Goal: Task Accomplishment & Management: Manage account settings

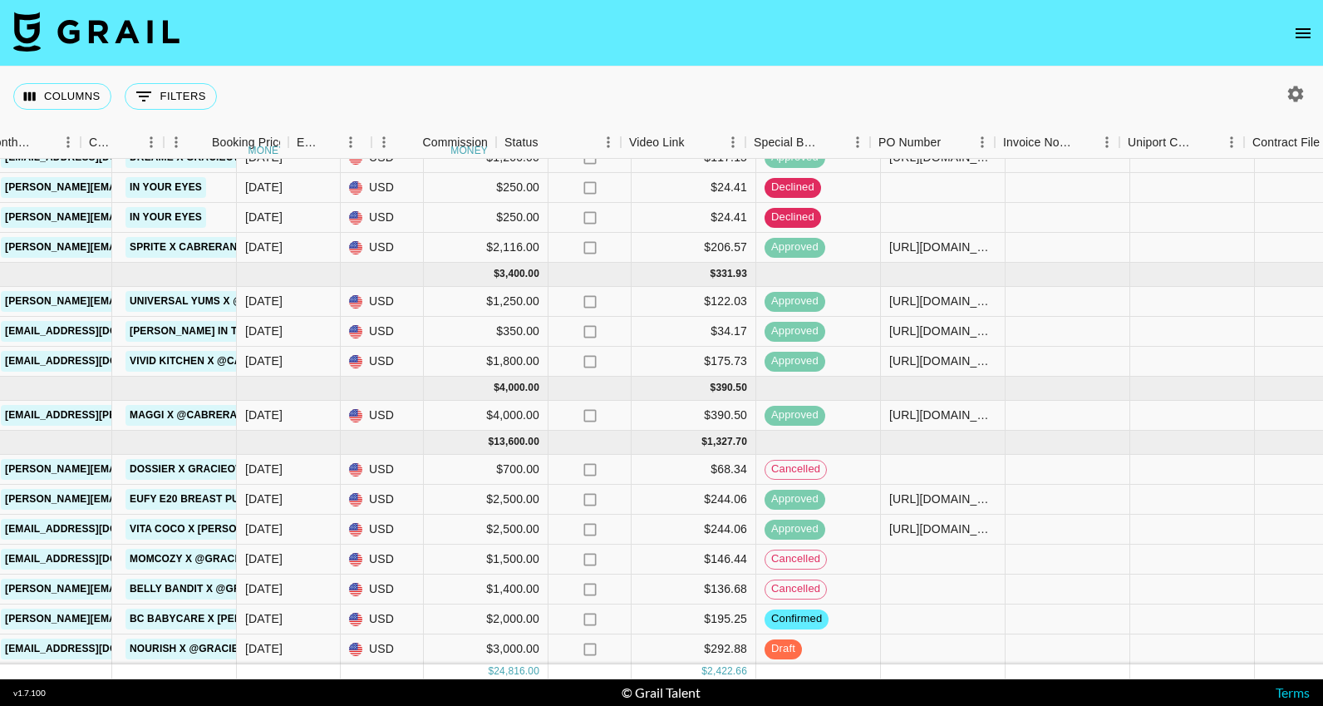
scroll to position [40, 1100]
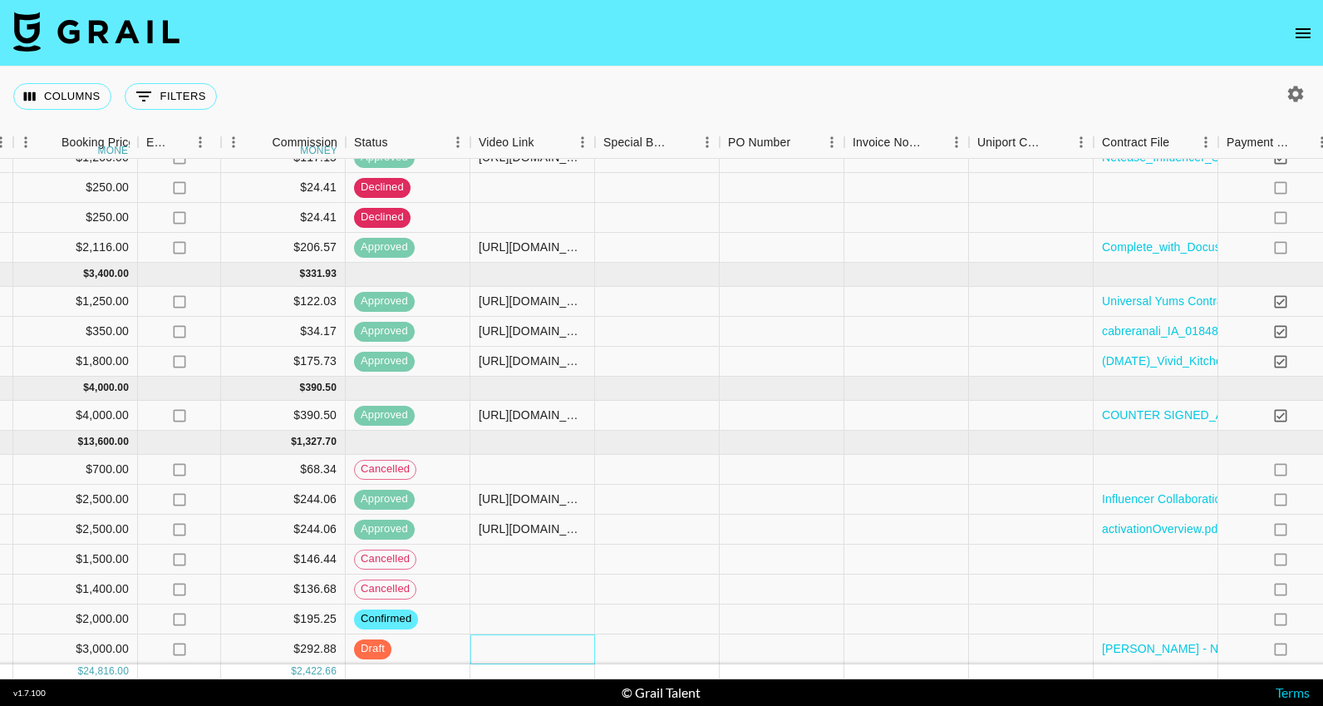
click at [566, 644] on div at bounding box center [532, 649] width 125 height 30
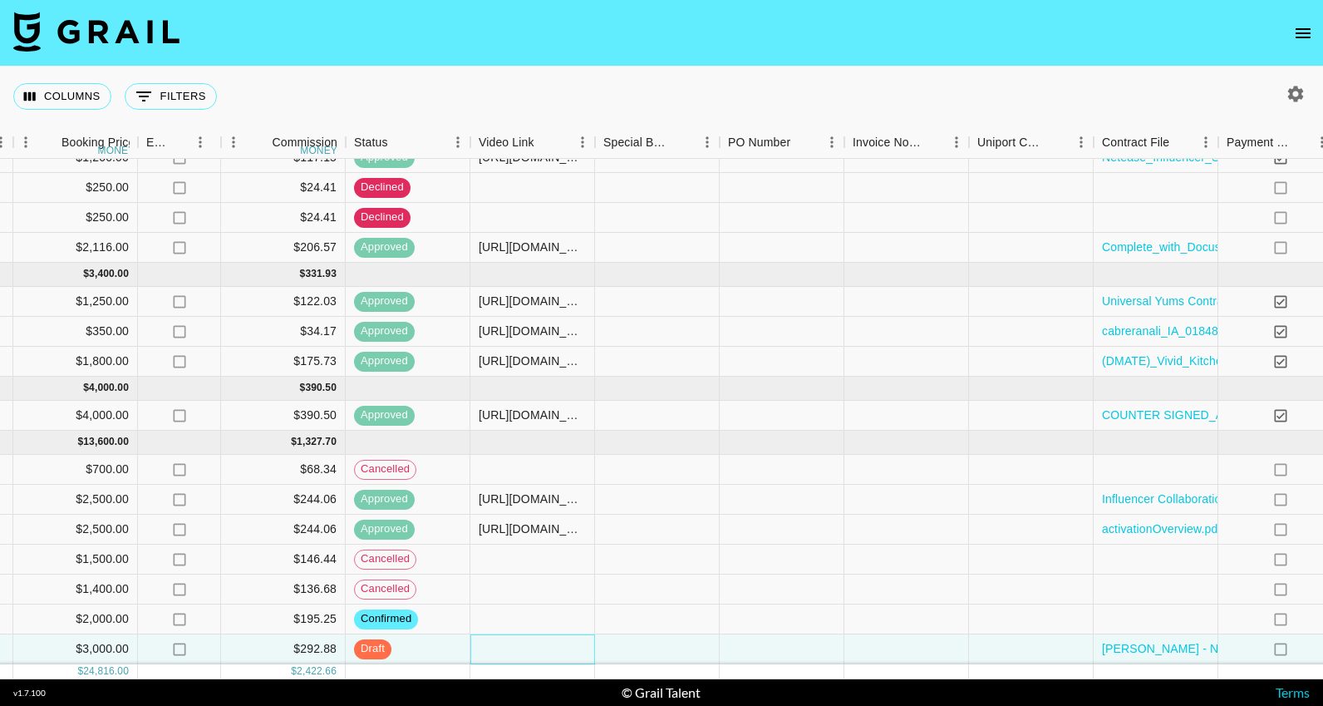
click at [566, 644] on div at bounding box center [532, 649] width 125 height 30
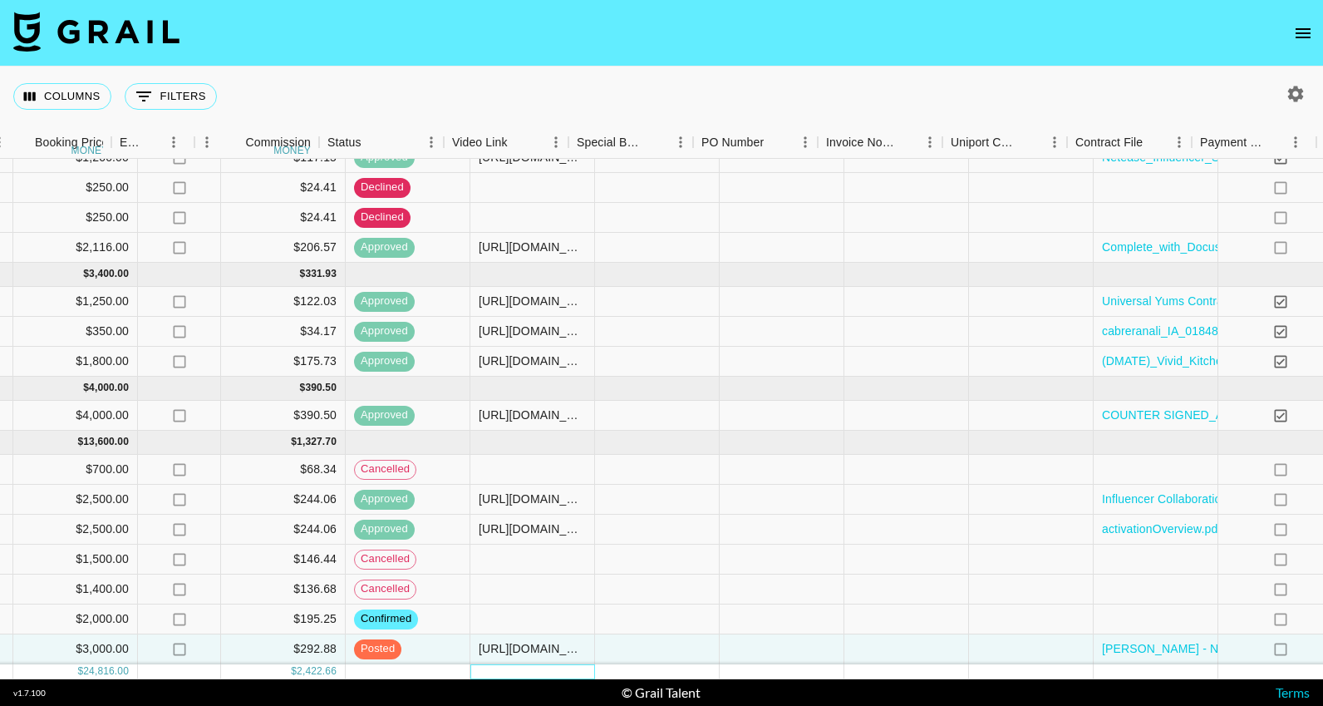
scroll to position [40, 1436]
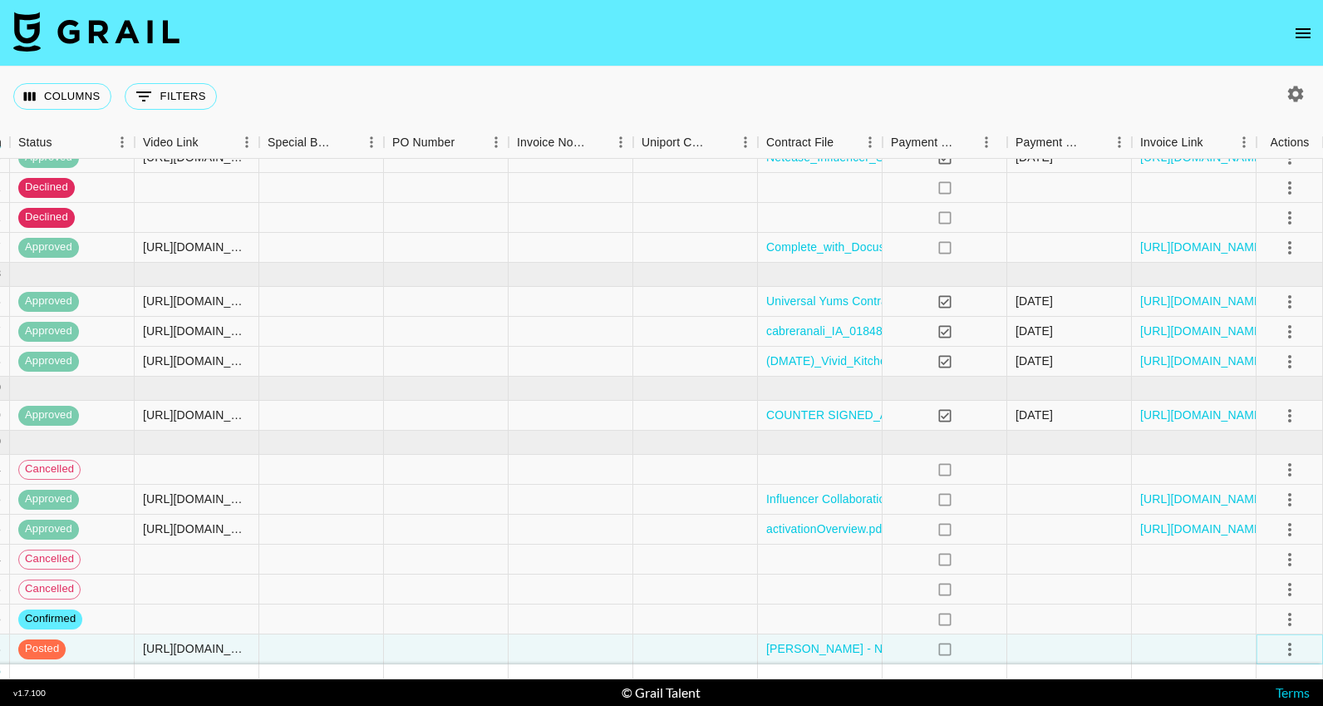
click at [1296, 647] on icon "select merge strategy" at bounding box center [1290, 649] width 20 height 20
click at [1263, 611] on div "Approve" at bounding box center [1253, 613] width 51 height 20
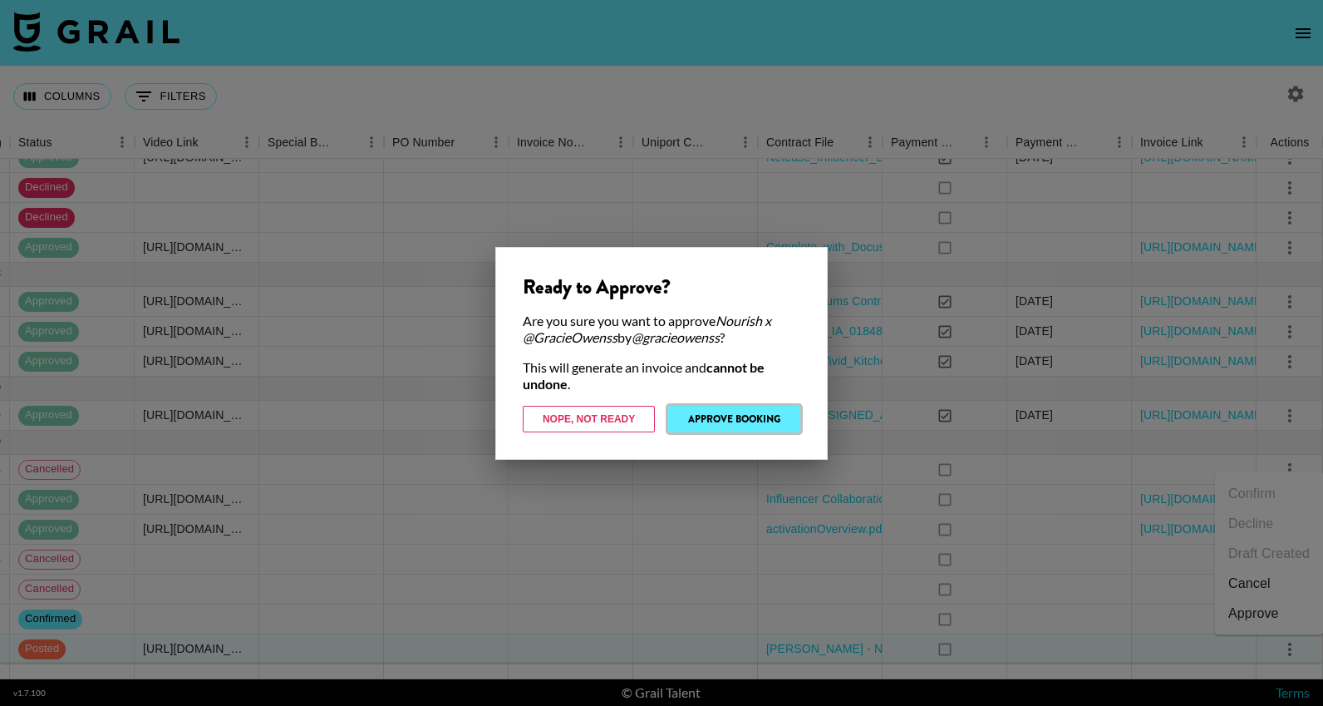
click at [748, 419] on button "Approve Booking" at bounding box center [734, 419] width 132 height 27
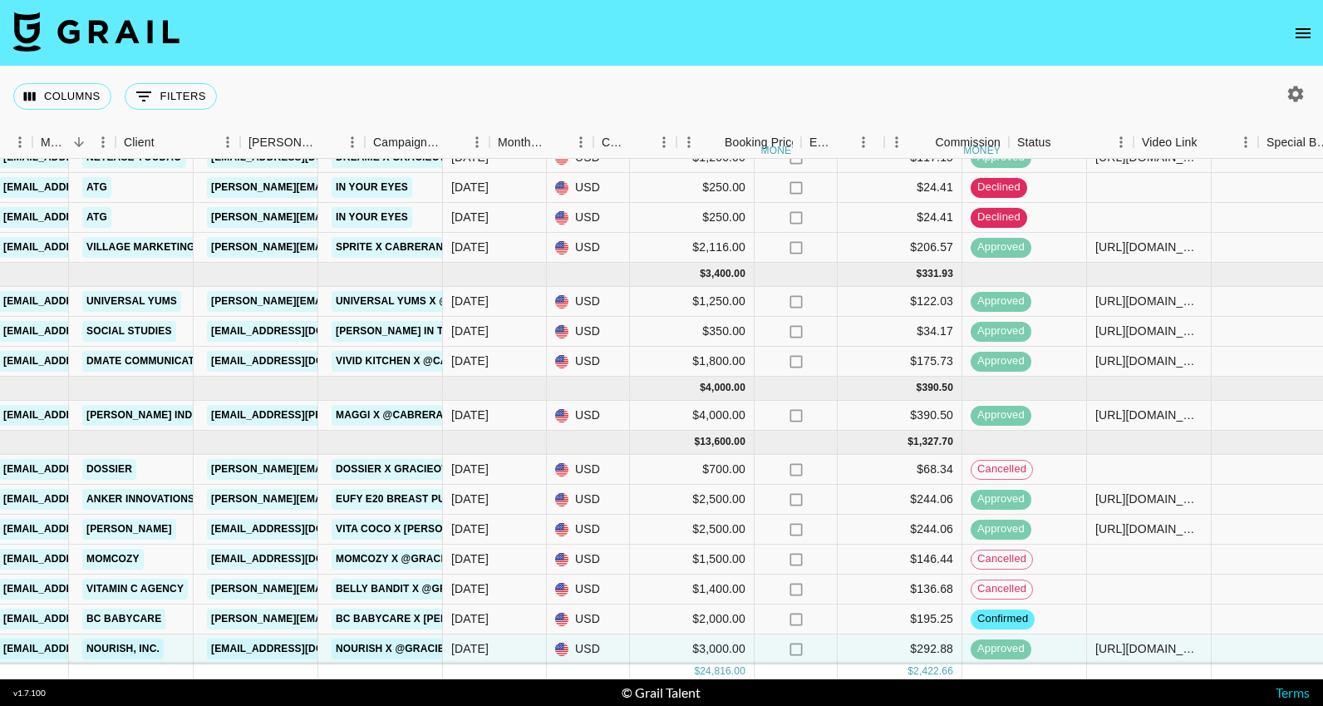
scroll to position [40, 640]
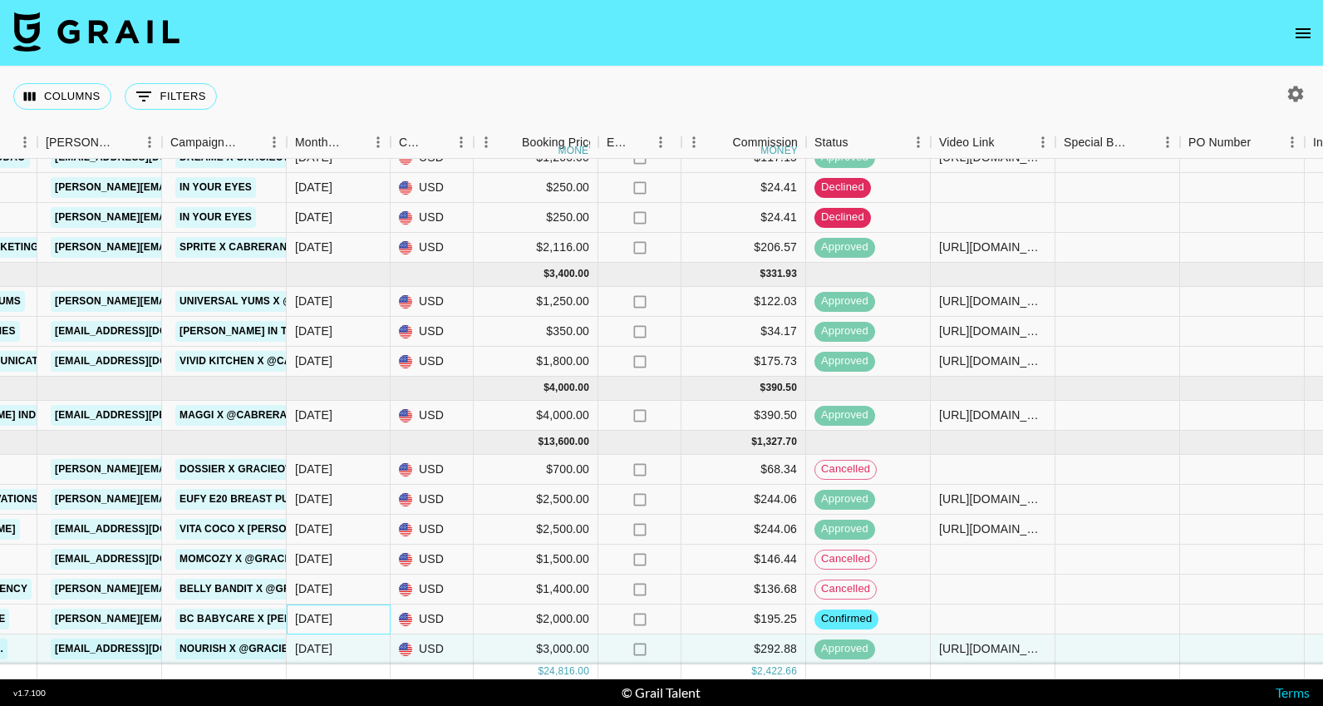
click at [364, 623] on div "[DATE]" at bounding box center [339, 619] width 104 height 30
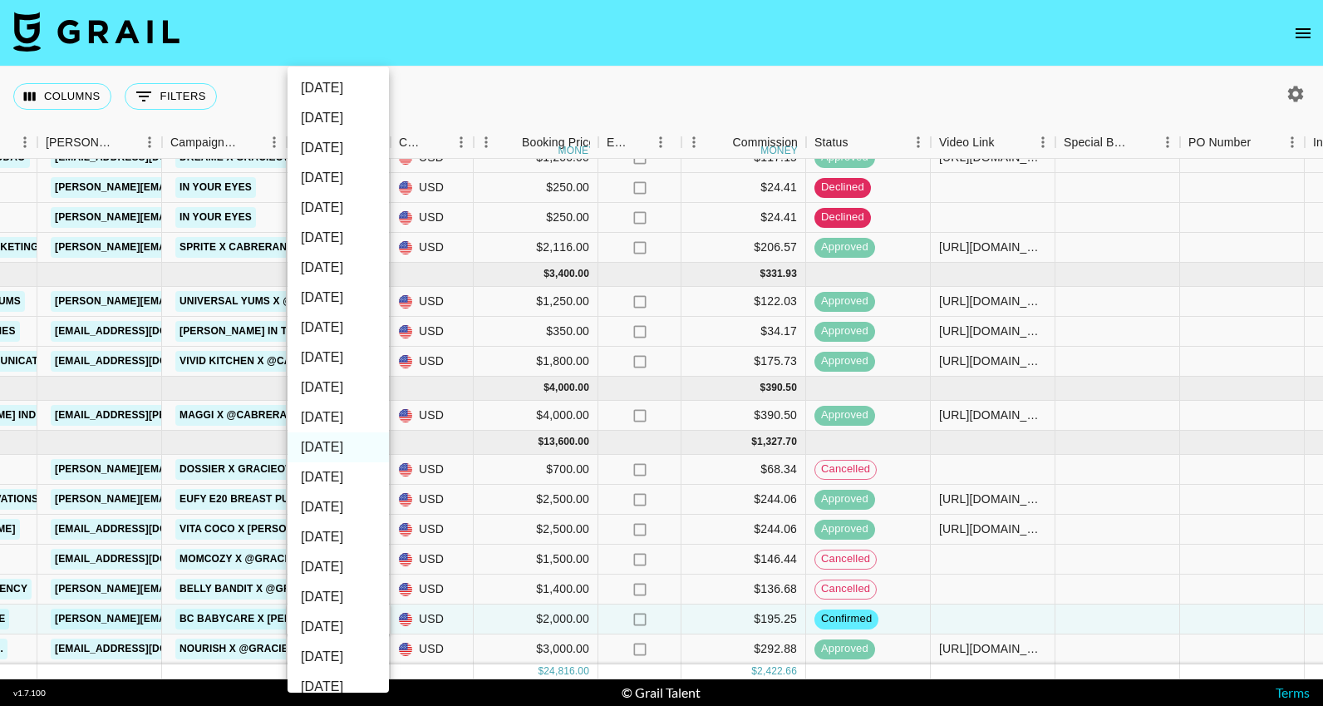
click at [349, 417] on li "[DATE]" at bounding box center [338, 417] width 101 height 30
type input "[DATE]"
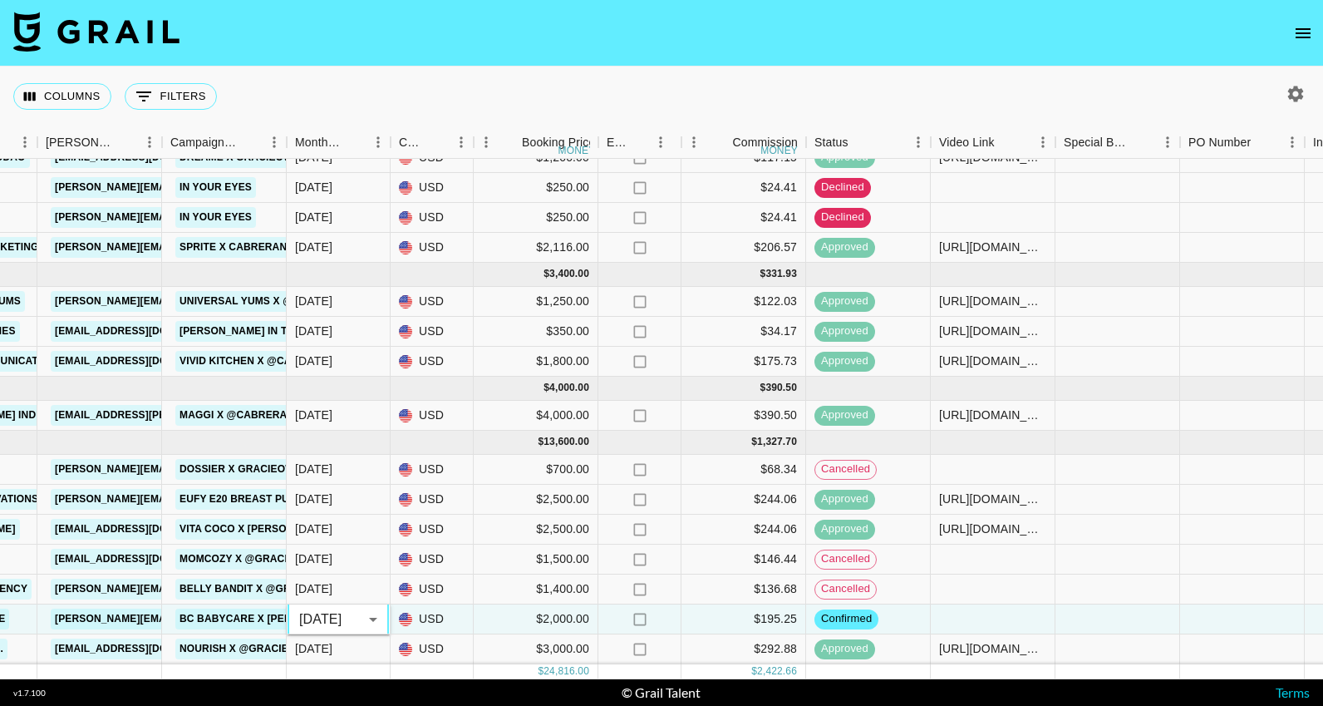
click at [569, 94] on div "Columns 0 Filters + Booking" at bounding box center [661, 96] width 1323 height 60
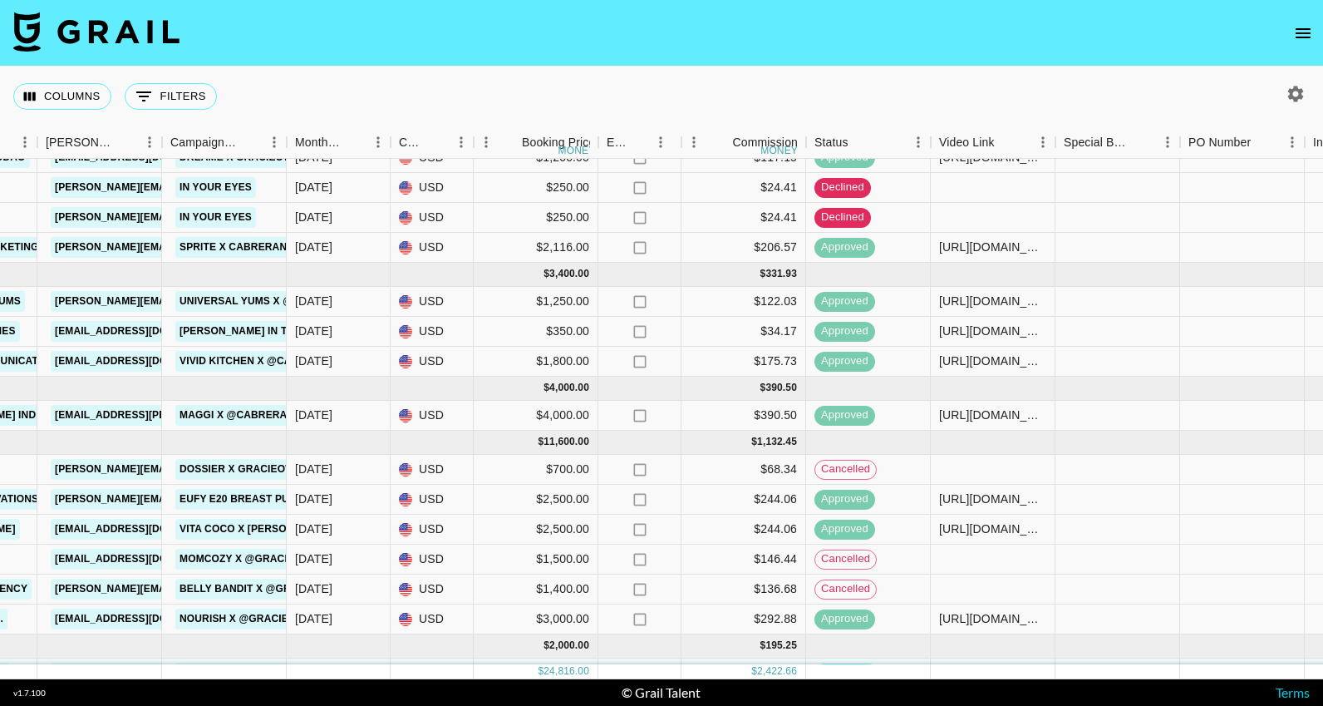
scroll to position [64, 640]
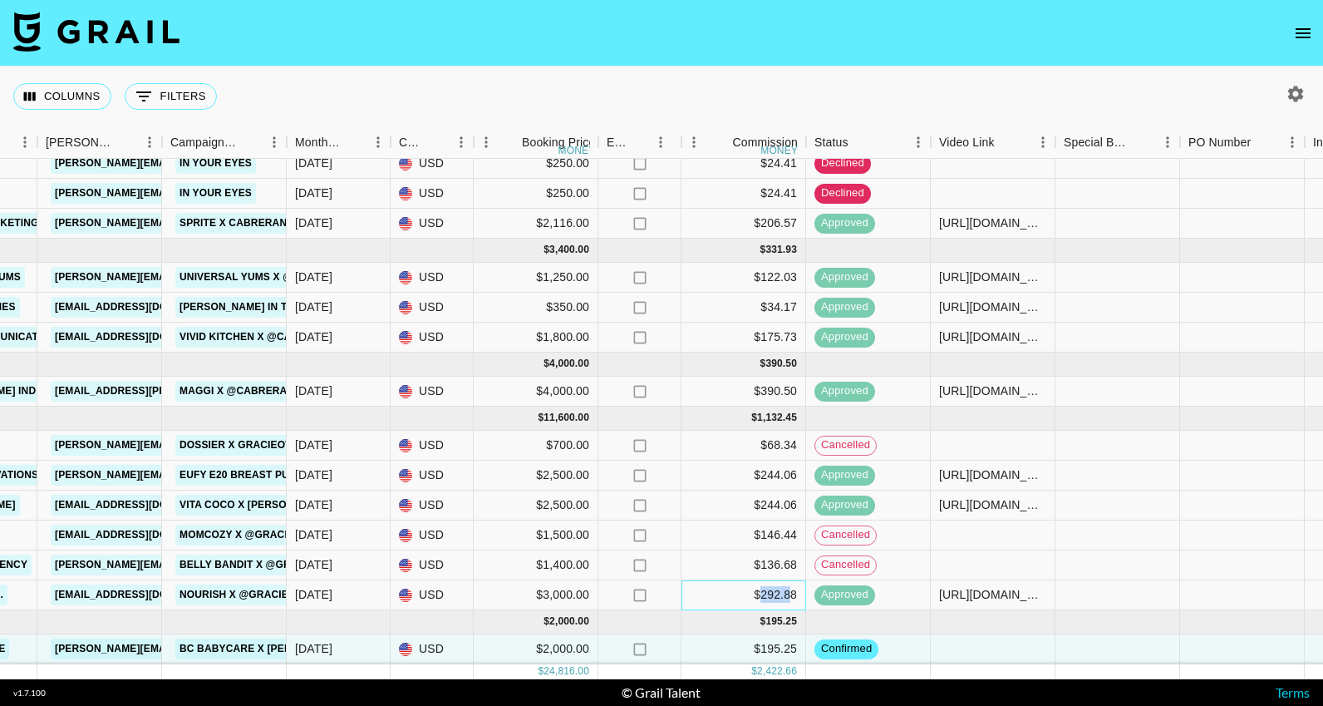
drag, startPoint x: 759, startPoint y: 591, endPoint x: 792, endPoint y: 592, distance: 33.3
click at [792, 592] on div "$292.88" at bounding box center [744, 595] width 125 height 30
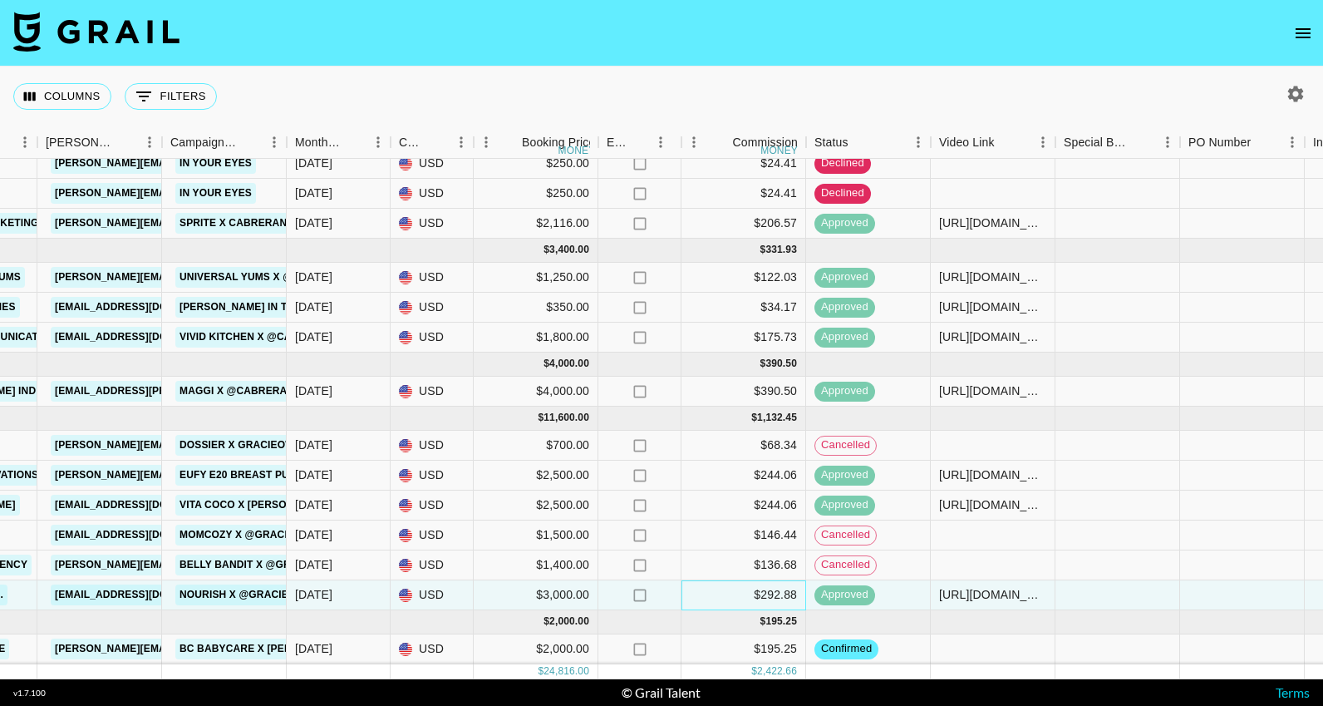
click at [795, 595] on div "$292.88" at bounding box center [744, 595] width 125 height 30
click at [139, 99] on icon "Show filters" at bounding box center [144, 96] width 20 height 20
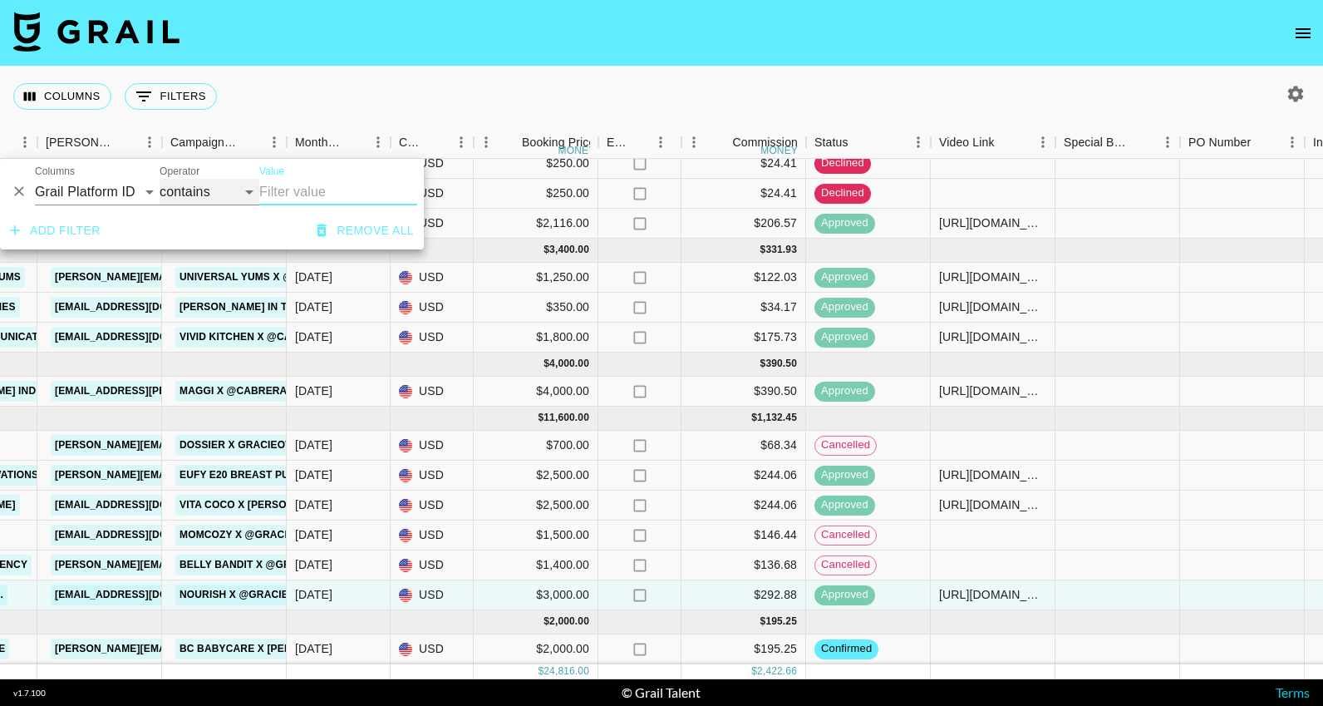
click at [247, 192] on select "contains equals starts with ends with is empty is not empty is any of" at bounding box center [210, 192] width 100 height 27
click at [160, 179] on select "contains equals starts with ends with is empty is not empty is any of" at bounding box center [210, 192] width 100 height 27
click at [64, 98] on button "Columns" at bounding box center [62, 96] width 98 height 27
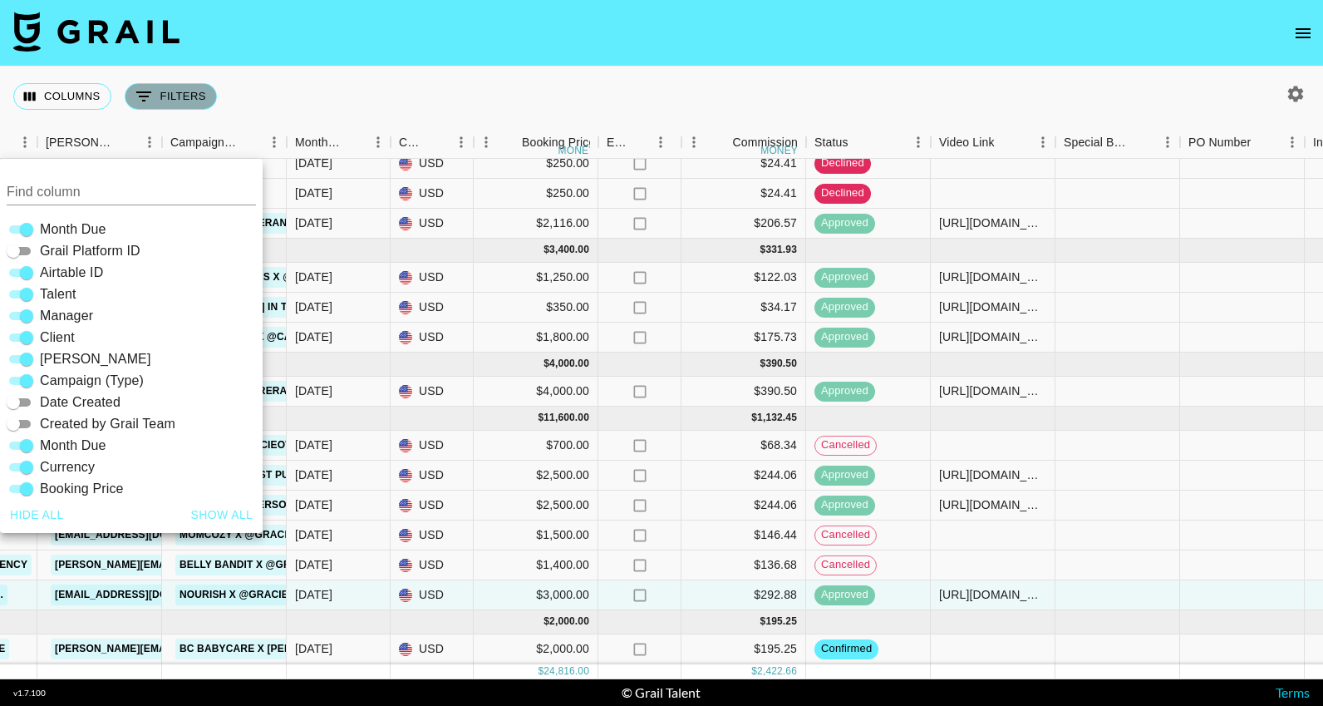
click at [175, 106] on button "0 Filters" at bounding box center [171, 96] width 92 height 27
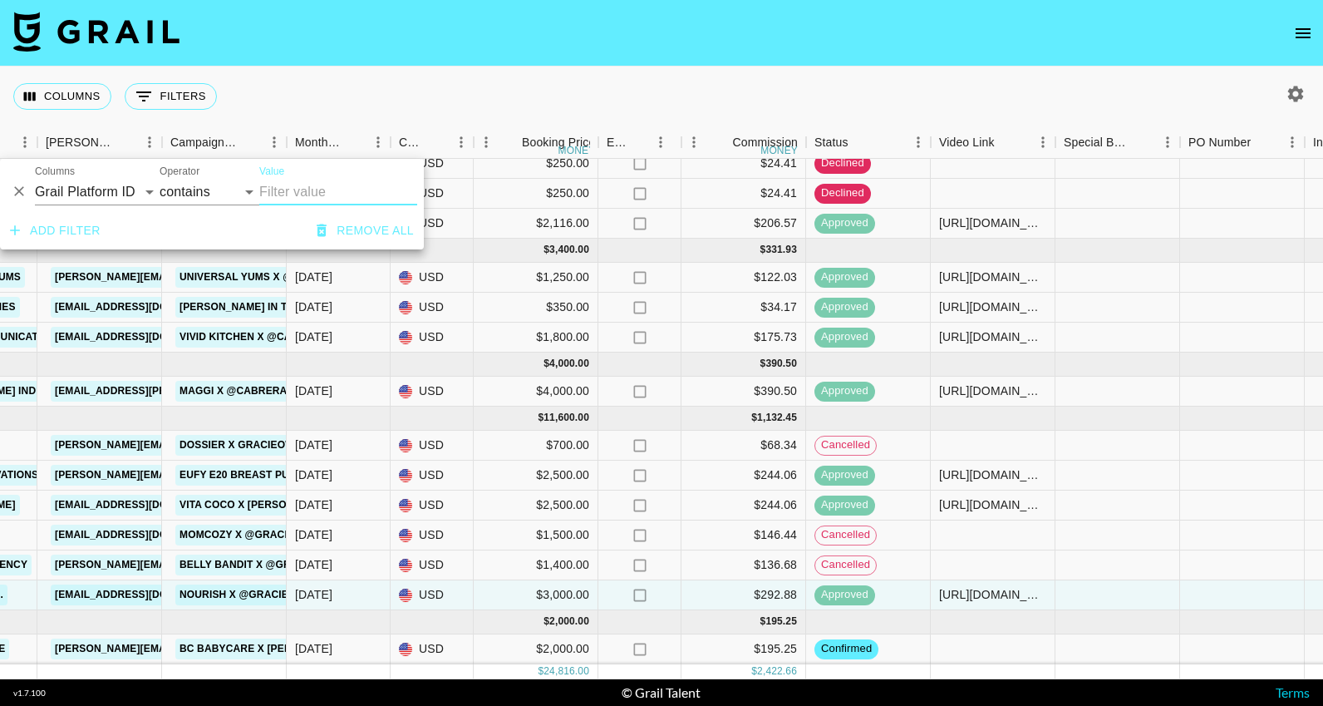
click at [301, 195] on input "Value" at bounding box center [338, 192] width 158 height 27
click at [683, 104] on div "Columns 0 Filters + Booking" at bounding box center [661, 96] width 1323 height 60
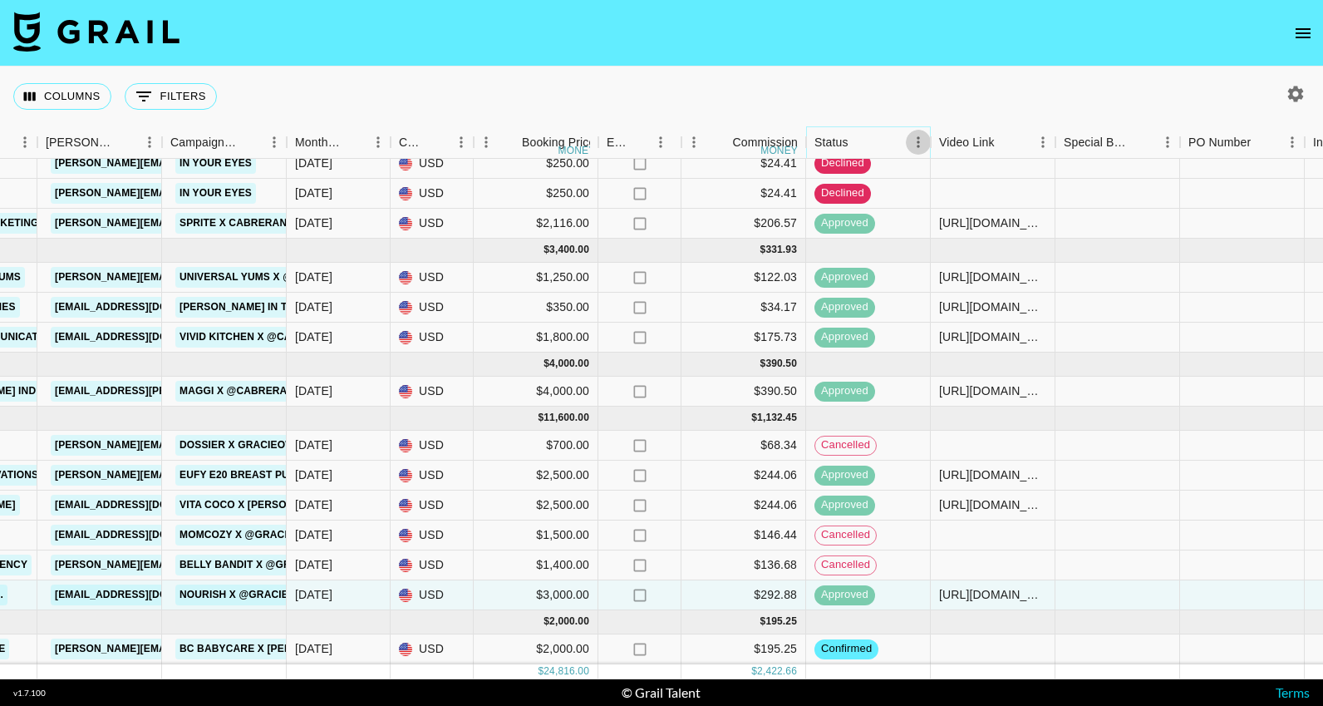
click at [910, 146] on icon "Menu" at bounding box center [918, 142] width 17 height 17
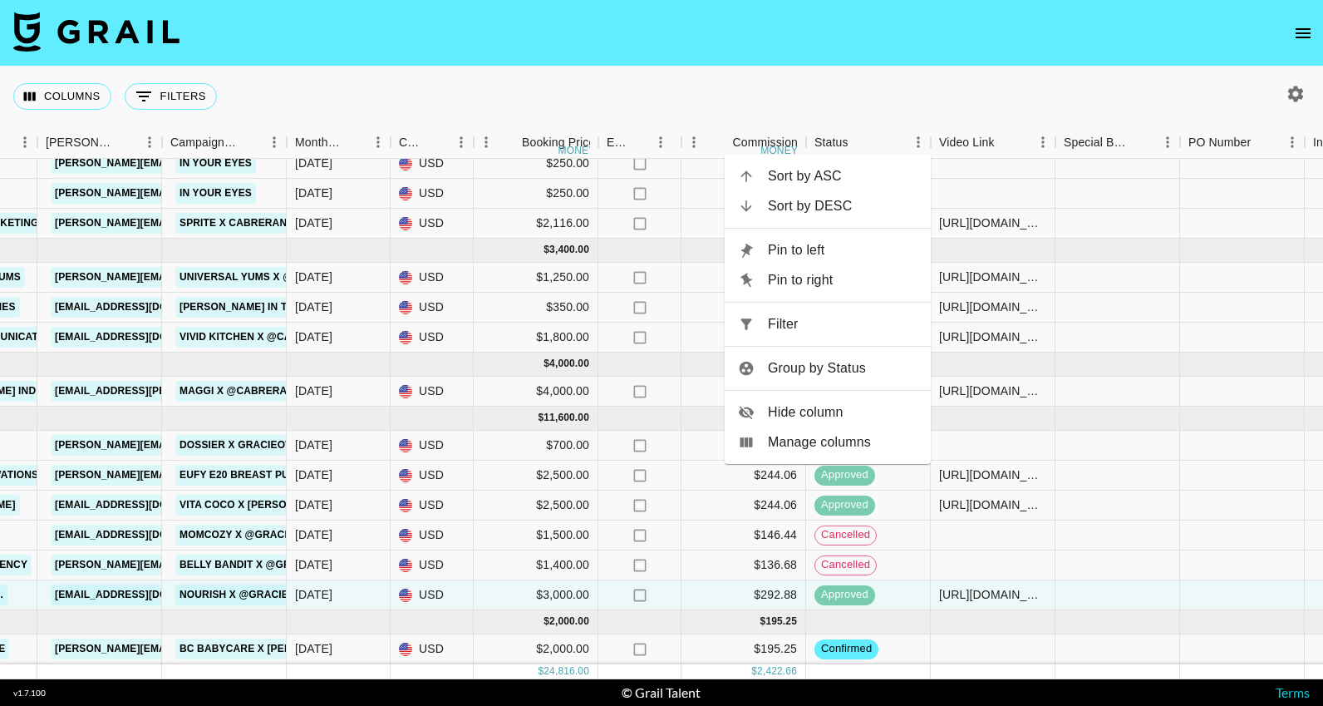
click at [869, 441] on span "Manage columns" at bounding box center [843, 442] width 150 height 20
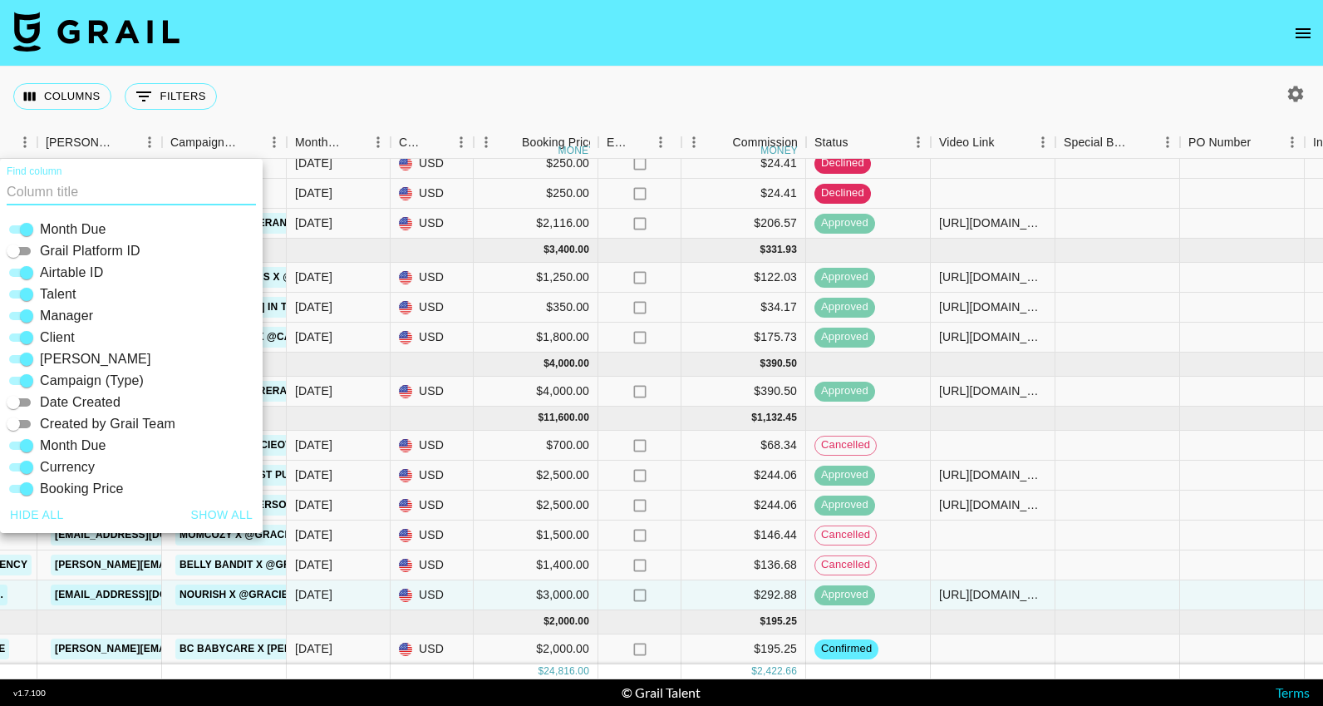
click at [878, 79] on div "Columns 0 Filters + Booking" at bounding box center [661, 96] width 1323 height 60
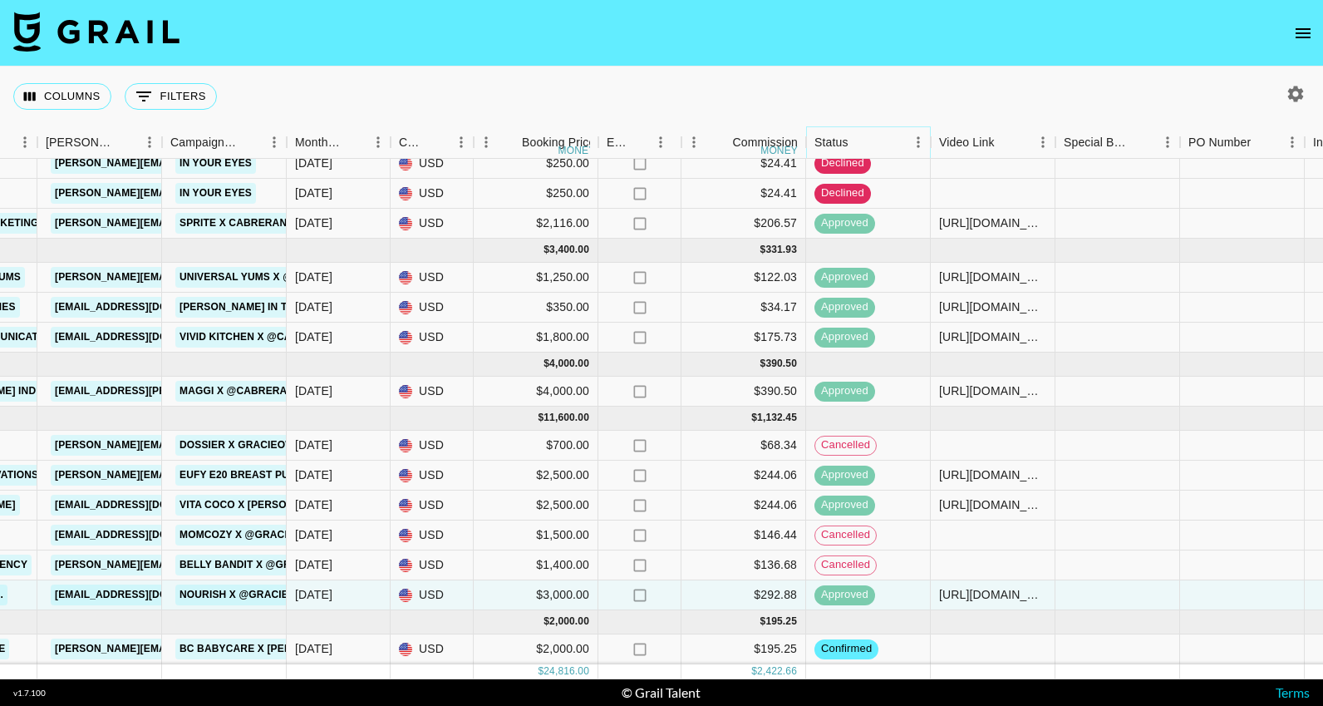
click at [918, 144] on icon "Menu" at bounding box center [918, 142] width 17 height 17
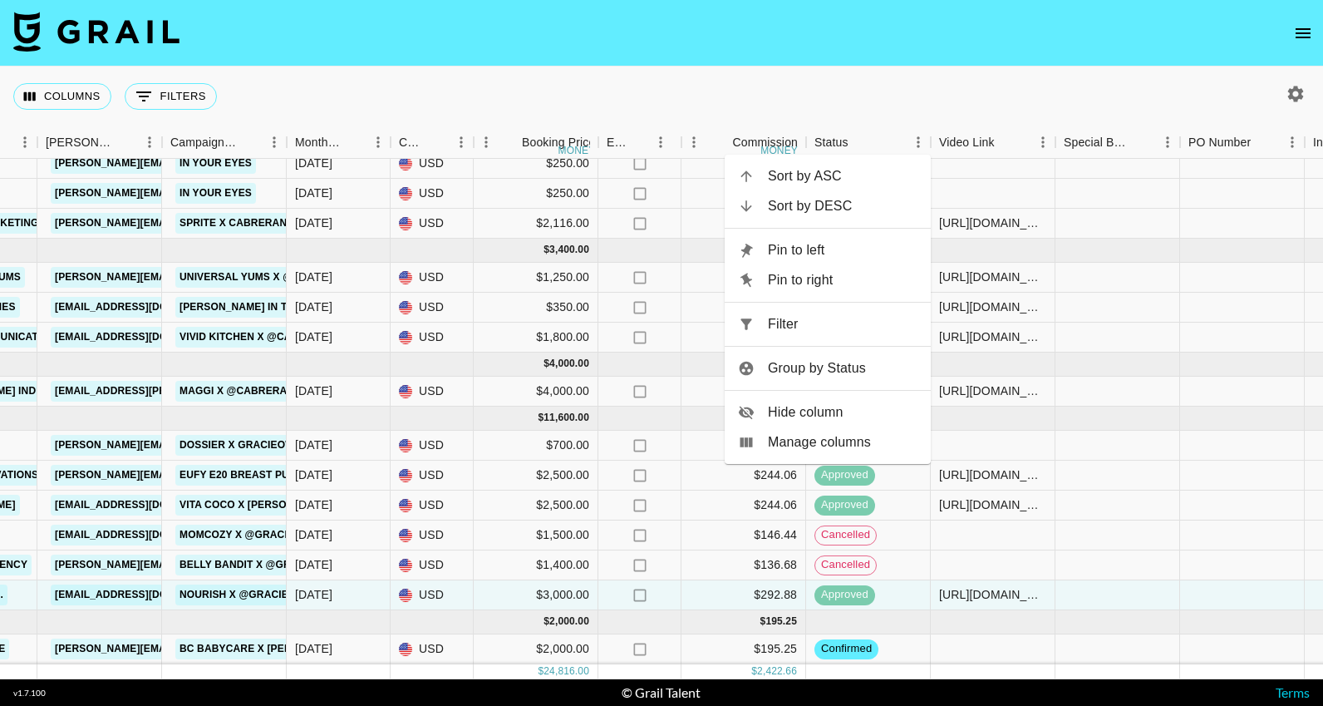
click at [874, 322] on span "Filter" at bounding box center [843, 324] width 150 height 20
select select "status"
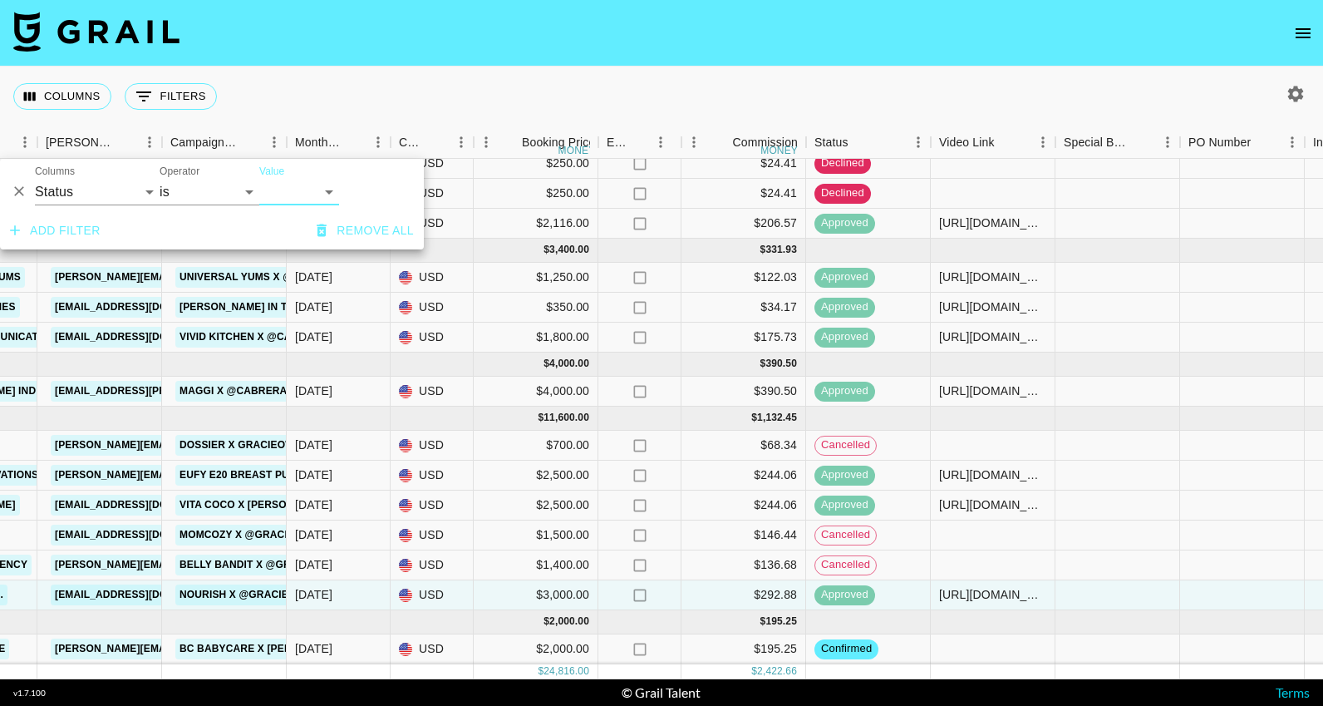
click at [316, 188] on select "confirmed declined draft posted approved cancelled badDebt" at bounding box center [299, 192] width 80 height 27
click at [259, 179] on select "confirmed declined draft posted approved cancelled badDebt" at bounding box center [299, 192] width 80 height 27
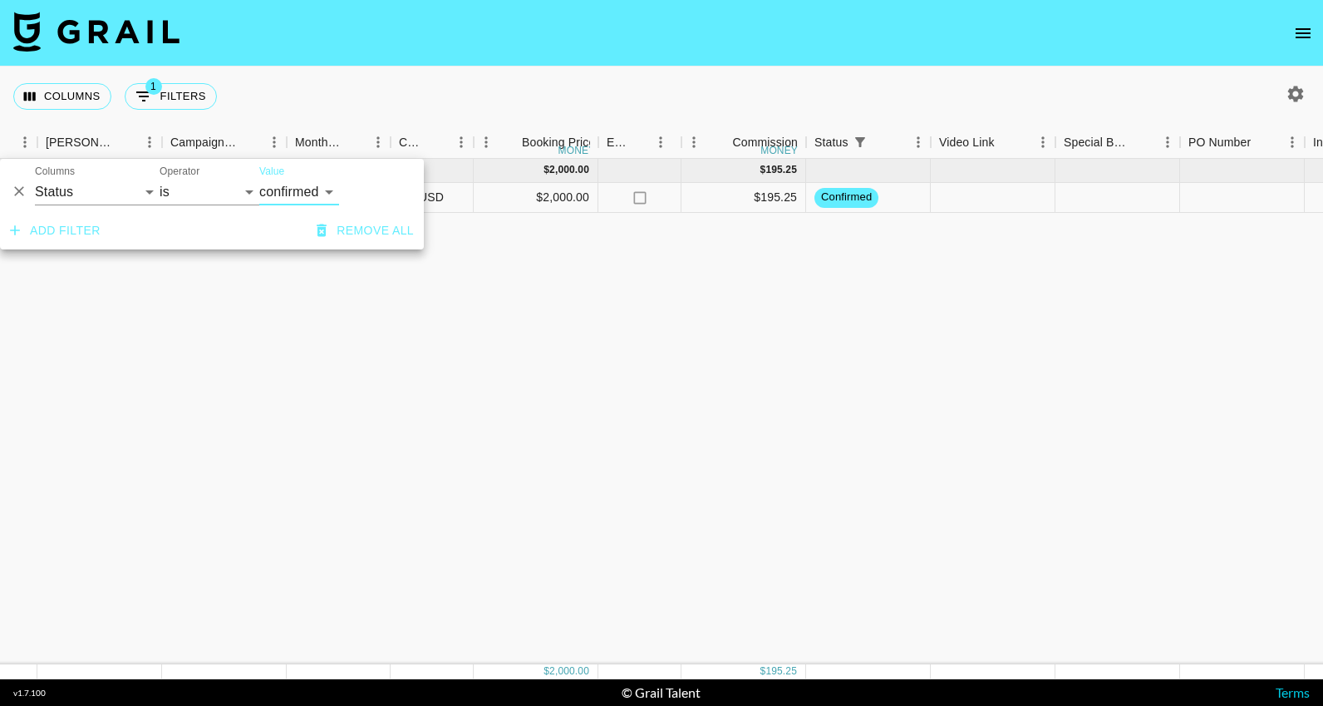
scroll to position [0, 640]
click at [322, 198] on select "confirmed declined draft posted approved cancelled badDebt" at bounding box center [299, 192] width 80 height 27
select select "approved"
click at [259, 179] on select "confirmed declined draft posted approved cancelled badDebt" at bounding box center [299, 192] width 80 height 27
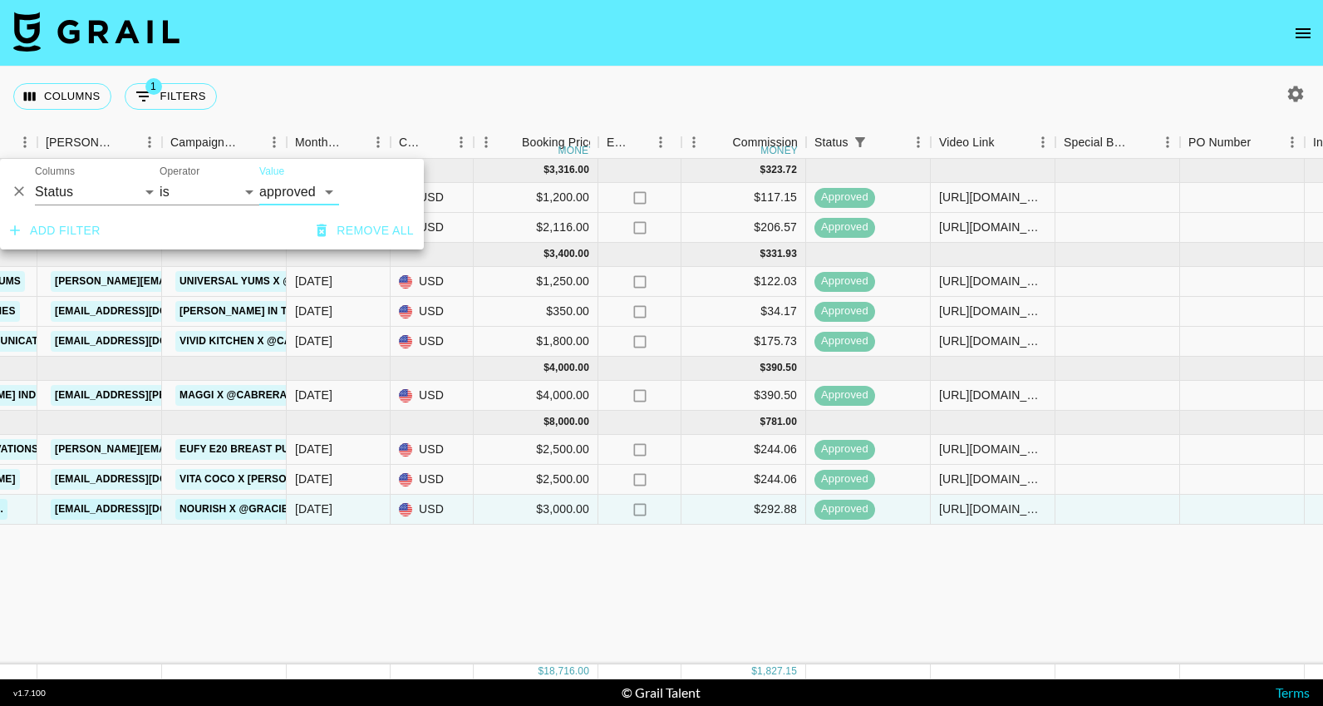
click at [313, 188] on select "confirmed declined draft posted approved cancelled badDebt" at bounding box center [299, 192] width 80 height 27
click at [889, 562] on div "[DATE] ( 2 ) $ 3,316.00 $ 323.72 rec3w0kgStPYUrwUG gracieowenss [EMAIL_ADDRESS]…" at bounding box center [740, 411] width 2760 height 505
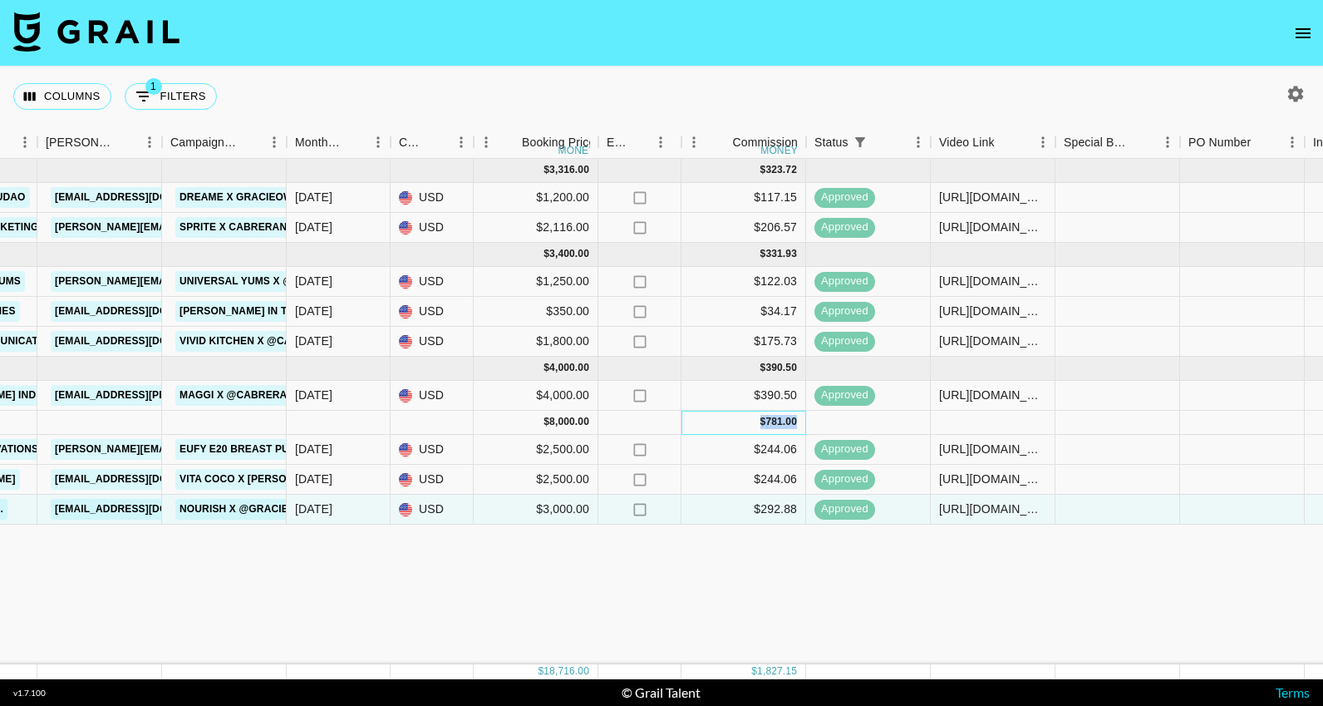
drag, startPoint x: 759, startPoint y: 422, endPoint x: 799, endPoint y: 422, distance: 39.9
click at [799, 422] on div "$ 781.00" at bounding box center [744, 423] width 125 height 24
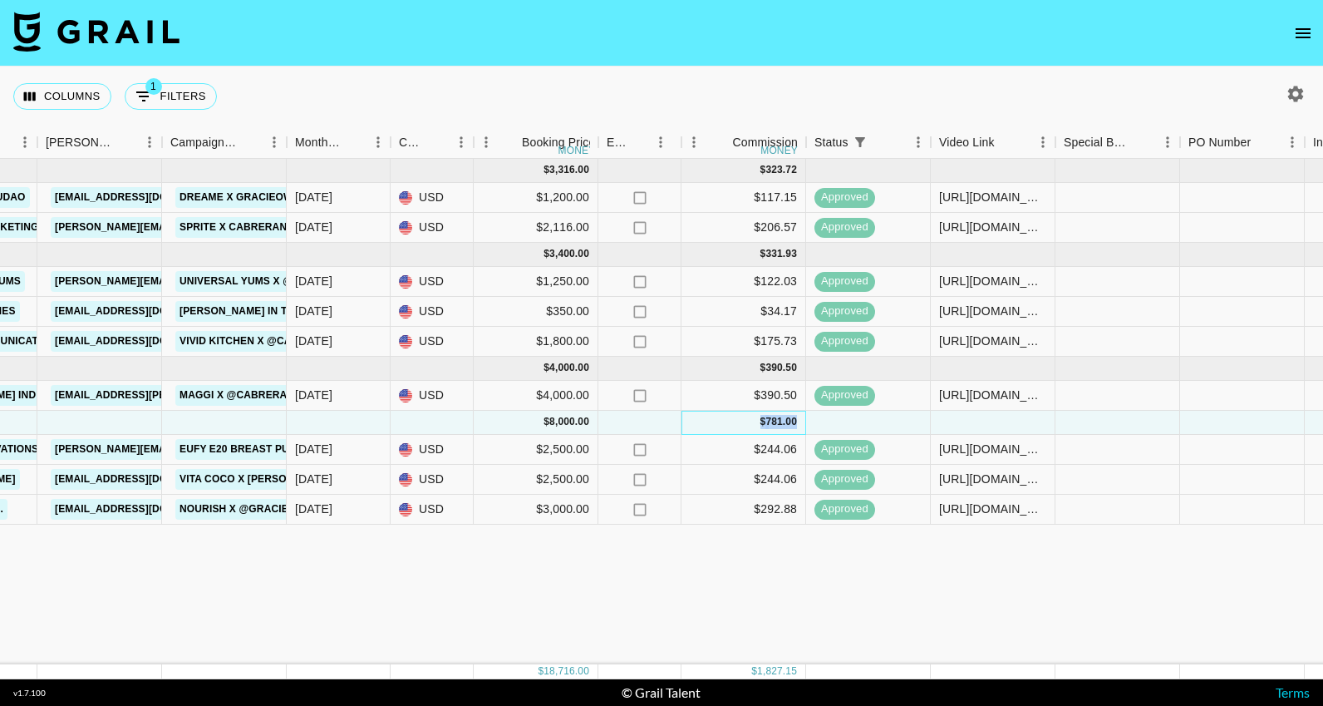
click at [799, 422] on div "$ 781.00" at bounding box center [744, 423] width 125 height 24
drag, startPoint x: 737, startPoint y: 425, endPoint x: 800, endPoint y: 425, distance: 62.3
click at [800, 425] on div "$ 781.00" at bounding box center [744, 423] width 125 height 24
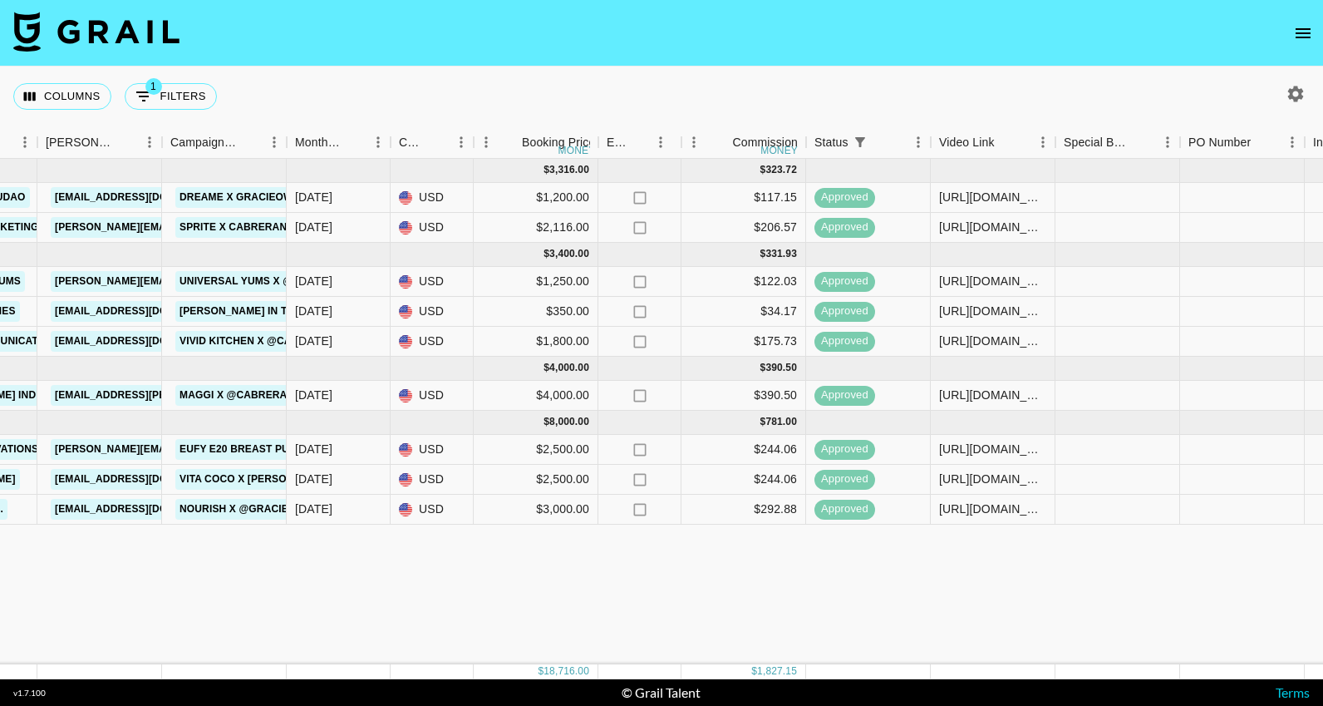
click at [746, 571] on div "[DATE] ( 2 ) $ 3,316.00 $ 323.72 rec3w0kgStPYUrwUG gracieowenss [EMAIL_ADDRESS]…" at bounding box center [740, 411] width 2760 height 505
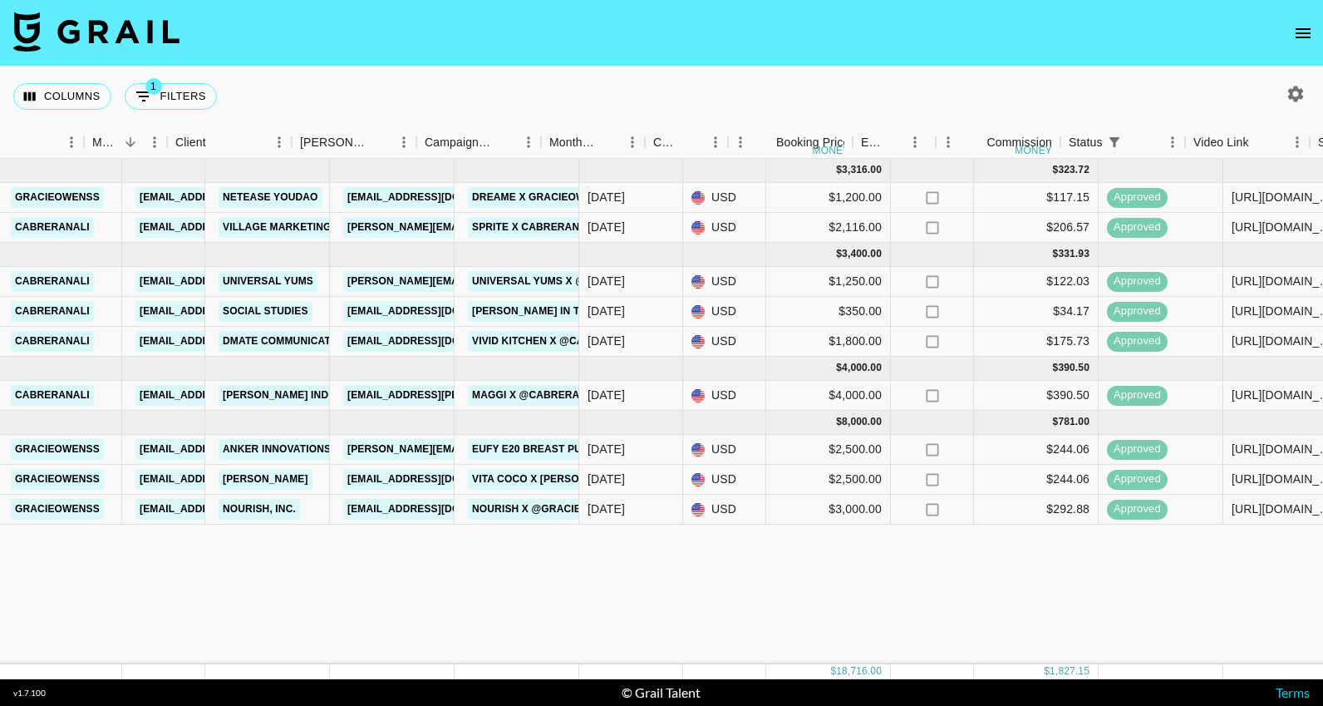
scroll to position [0, 276]
